Goal: Task Accomplishment & Management: Complete application form

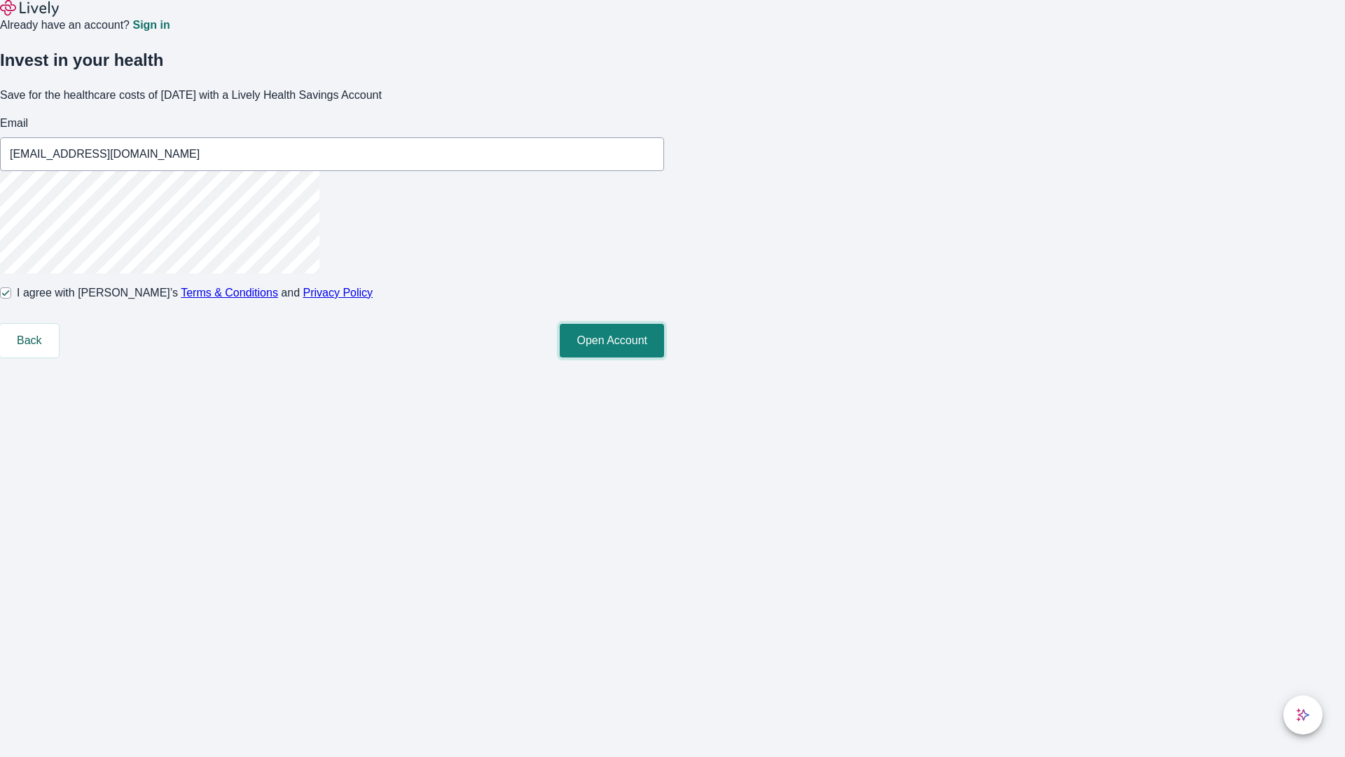
click at [664, 357] on button "Open Account" at bounding box center [612, 341] width 104 height 34
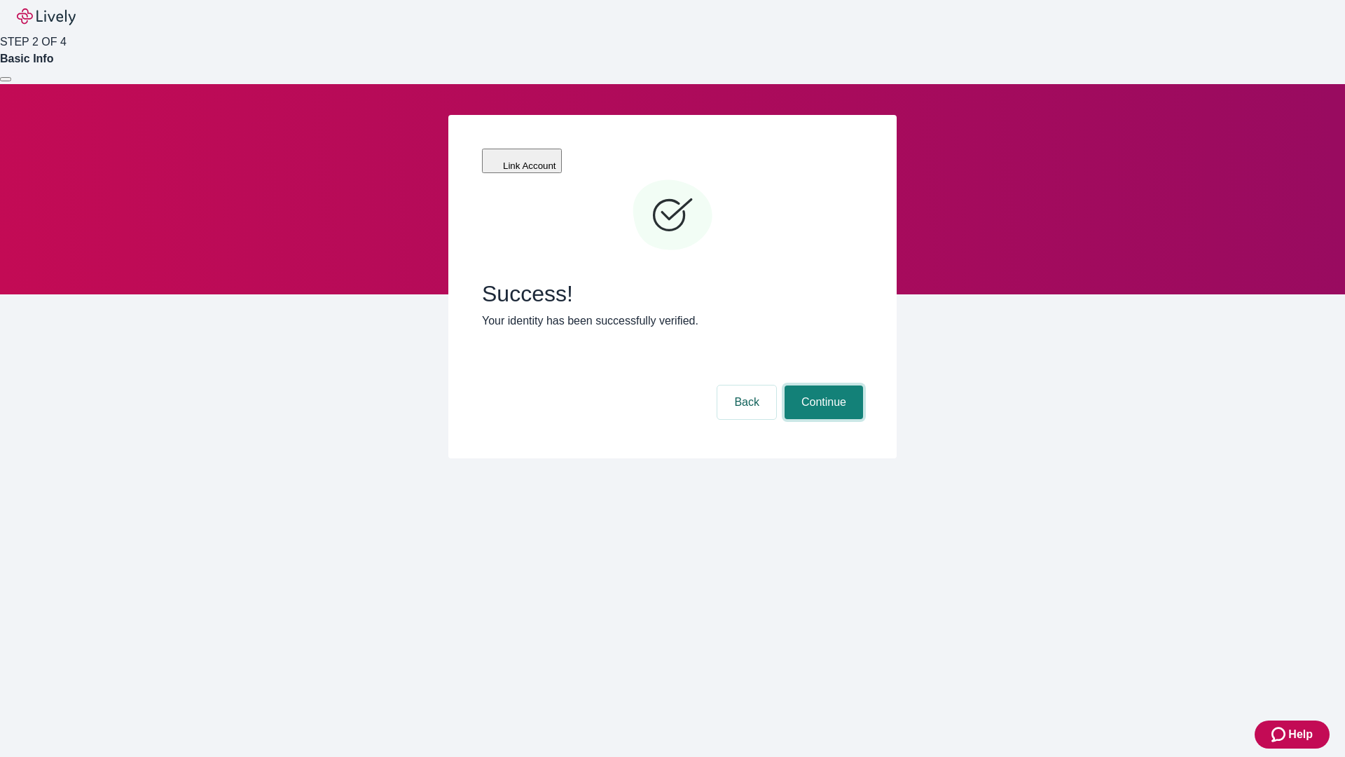
click at [822, 385] on button "Continue" at bounding box center [824, 402] width 78 height 34
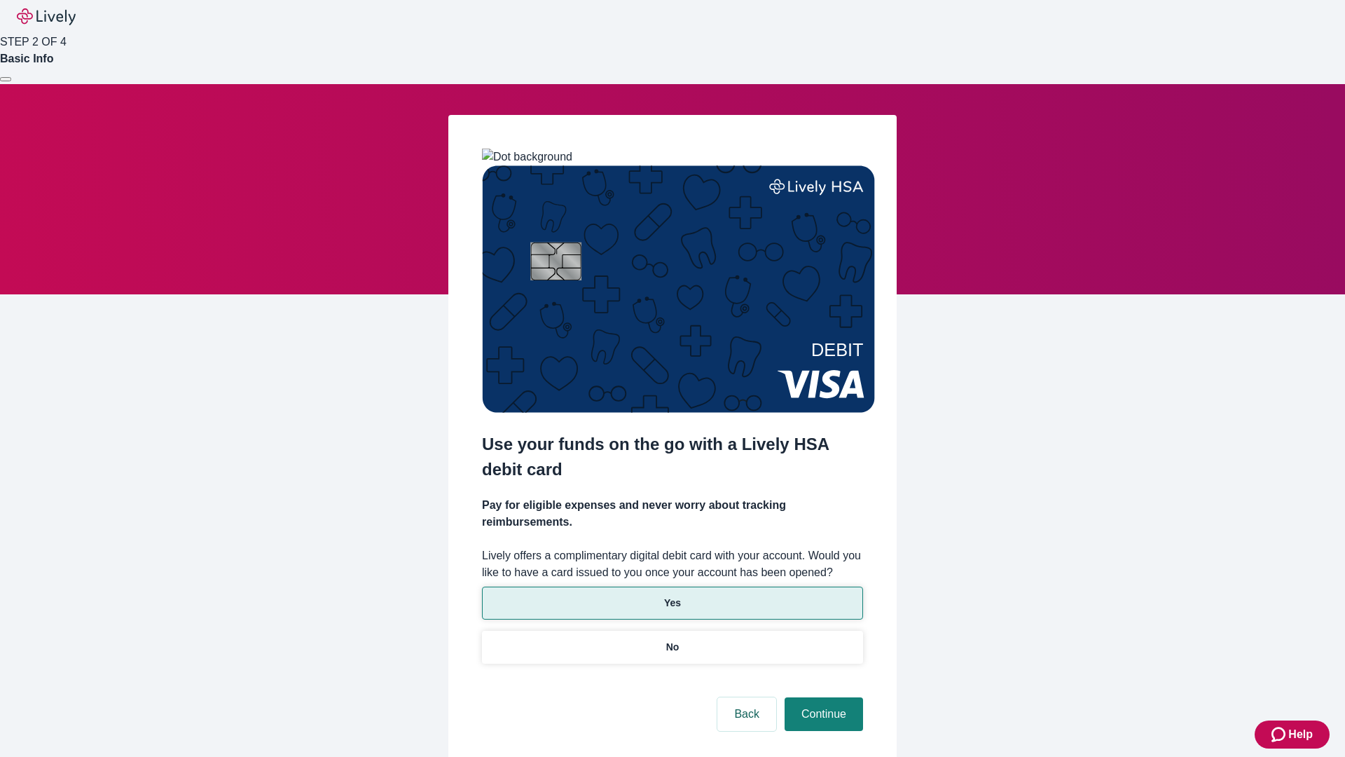
click at [672, 595] on p "Yes" at bounding box center [672, 602] width 17 height 15
click at [822, 697] on button "Continue" at bounding box center [824, 714] width 78 height 34
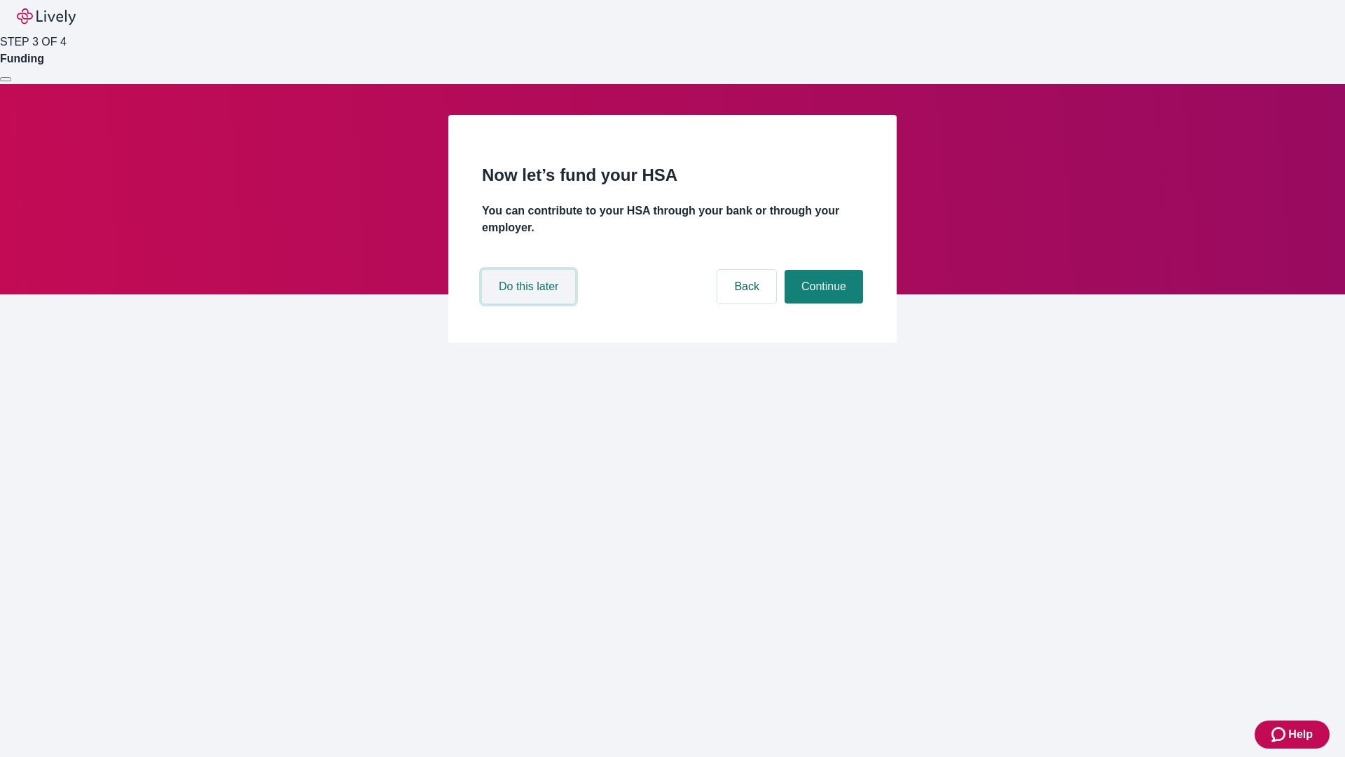
click at [530, 303] on button "Do this later" at bounding box center [528, 287] width 93 height 34
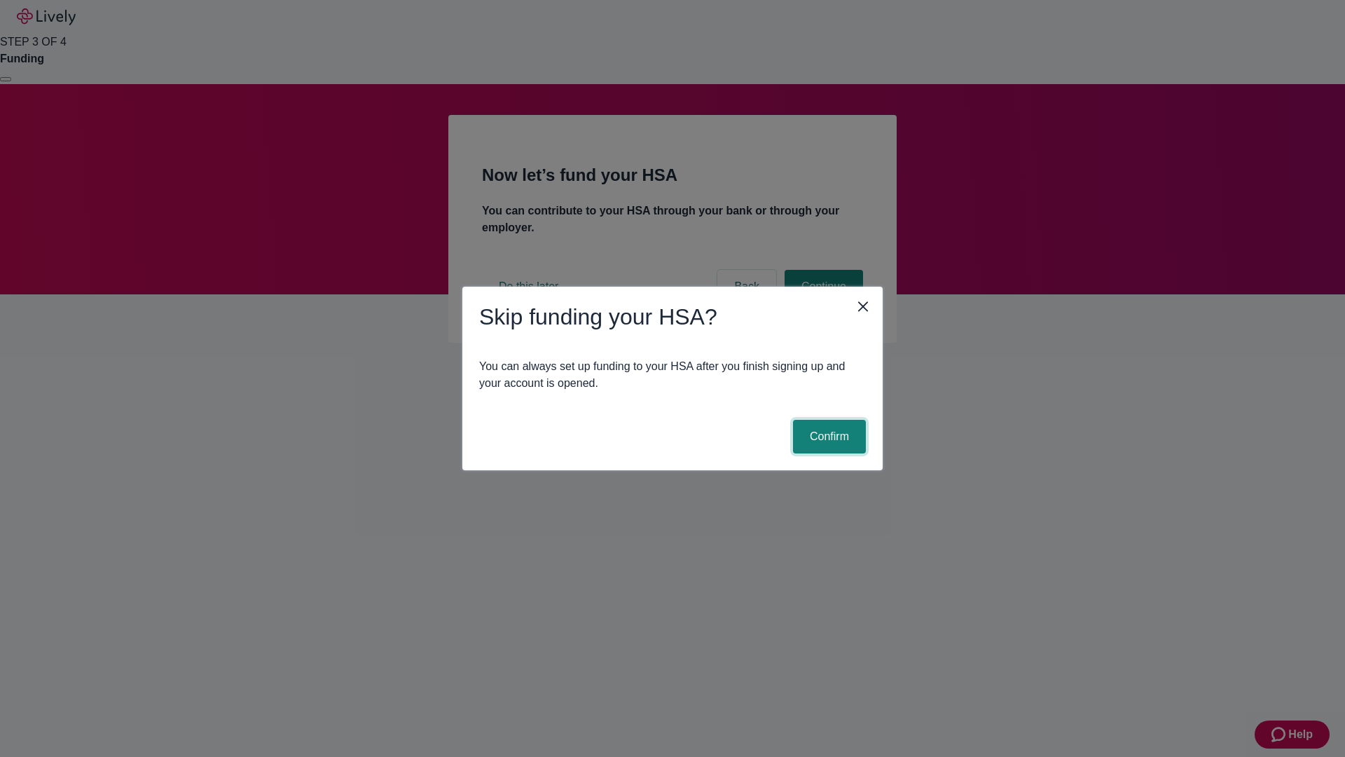
click at [827, 436] on button "Confirm" at bounding box center [829, 437] width 73 height 34
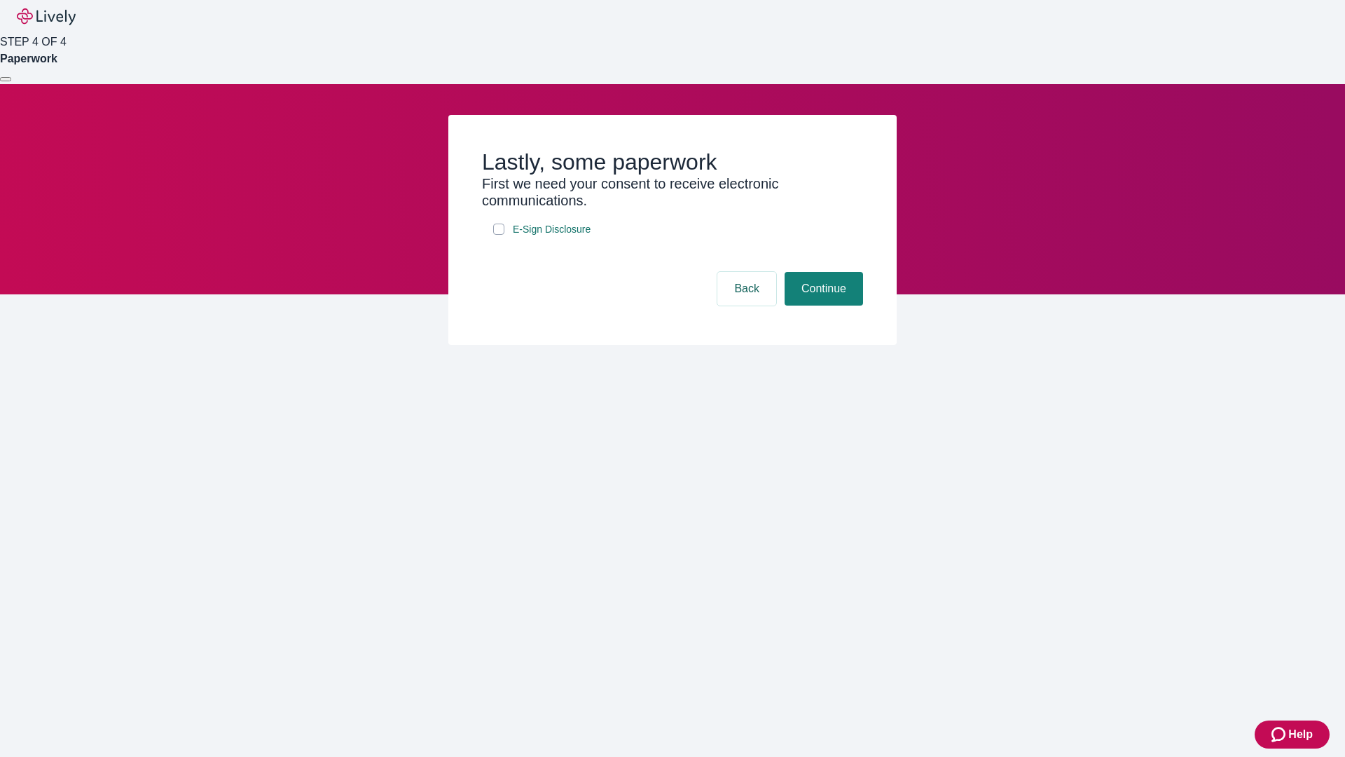
click at [499, 235] on input "E-Sign Disclosure" at bounding box center [498, 228] width 11 height 11
checkbox input "true"
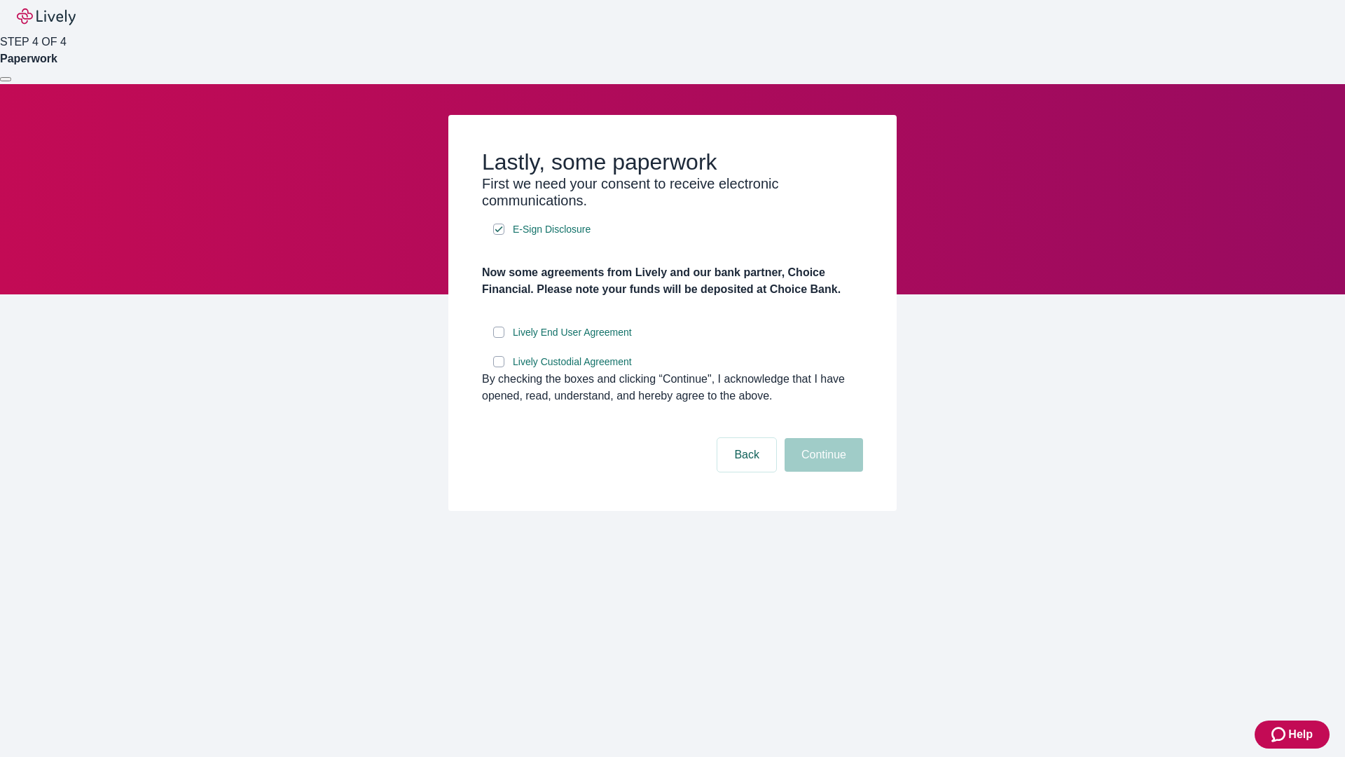
click at [499, 338] on input "Lively End User Agreement" at bounding box center [498, 331] width 11 height 11
checkbox input "true"
click at [499, 367] on input "Lively Custodial Agreement" at bounding box center [498, 361] width 11 height 11
checkbox input "true"
click at [822, 471] on button "Continue" at bounding box center [824, 455] width 78 height 34
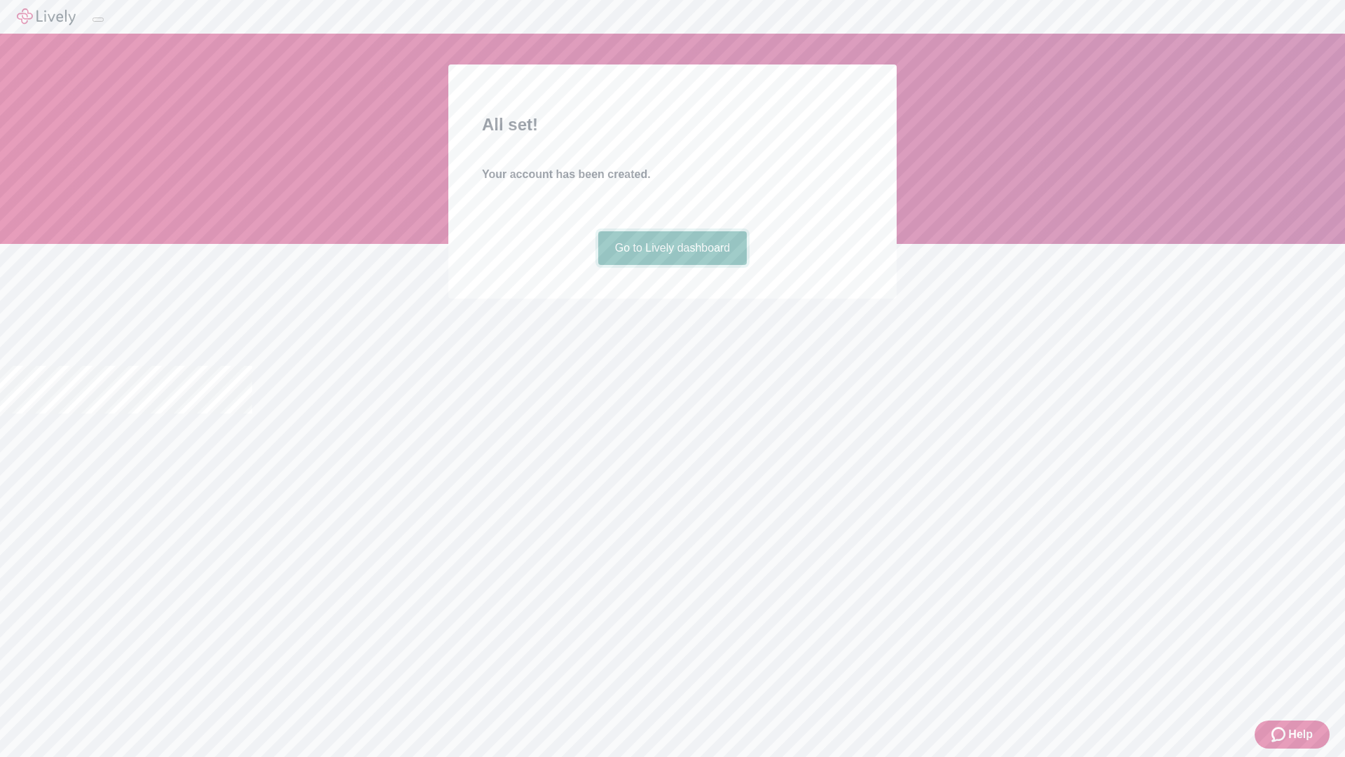
click at [672, 265] on link "Go to Lively dashboard" at bounding box center [672, 248] width 149 height 34
